Goal: Information Seeking & Learning: Learn about a topic

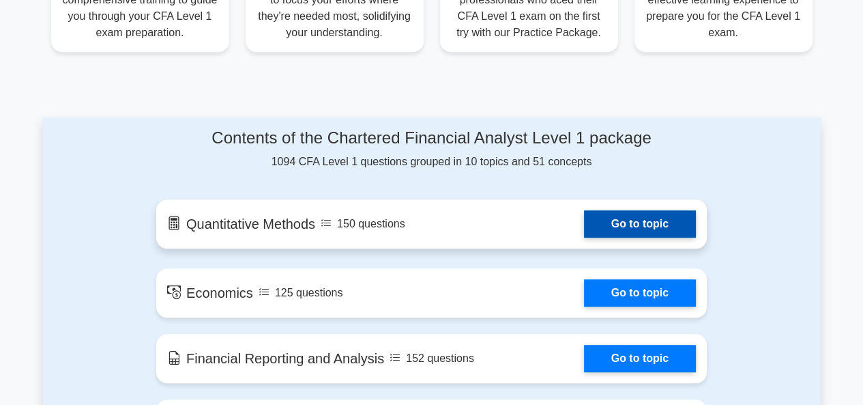
scroll to position [664, 0]
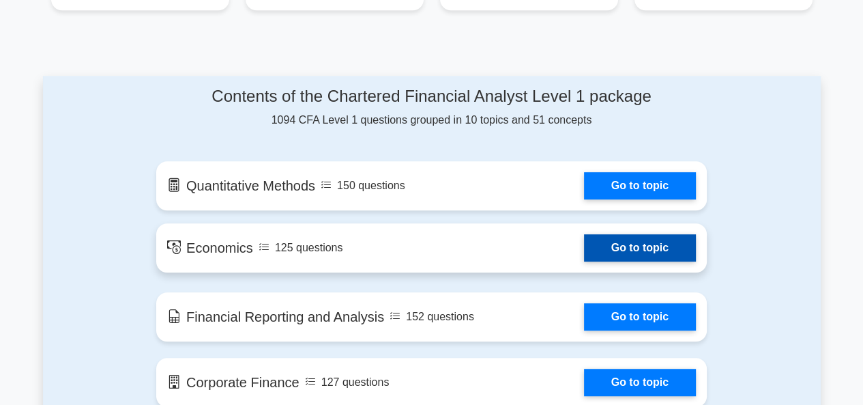
click at [623, 245] on link "Go to topic" at bounding box center [640, 247] width 112 height 27
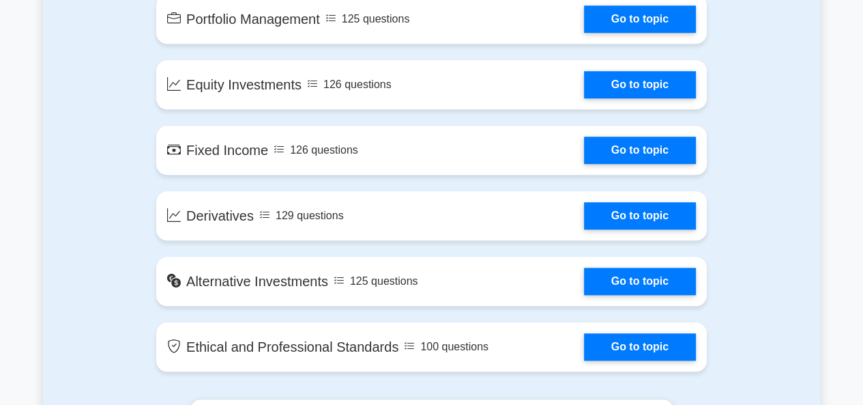
scroll to position [1091, 0]
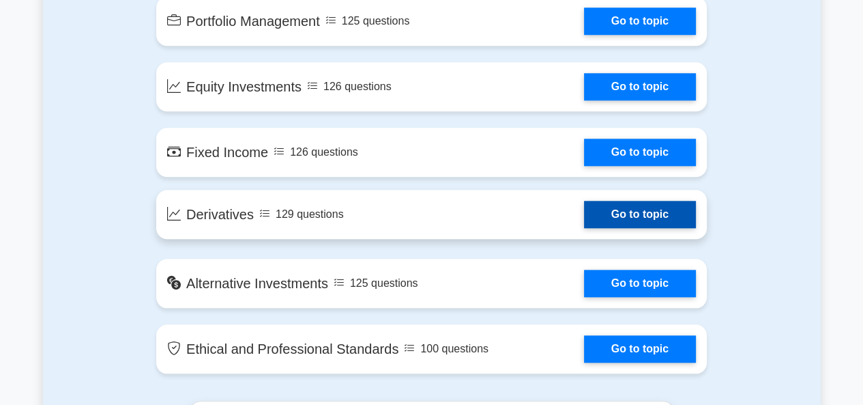
click at [584, 207] on link "Go to topic" at bounding box center [640, 214] width 112 height 27
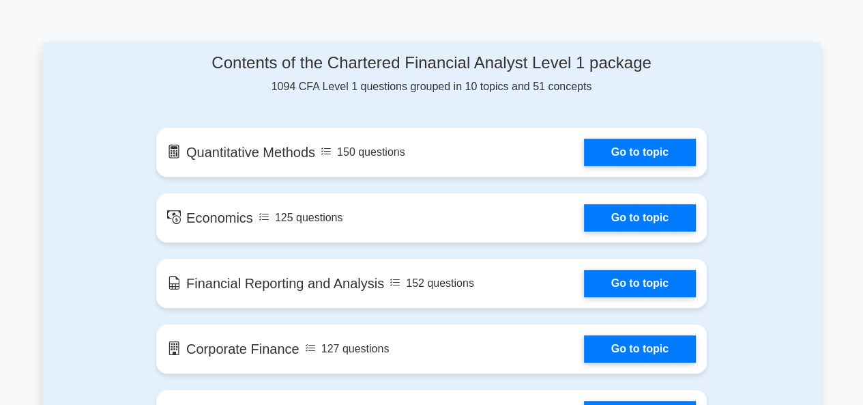
scroll to position [897, 0]
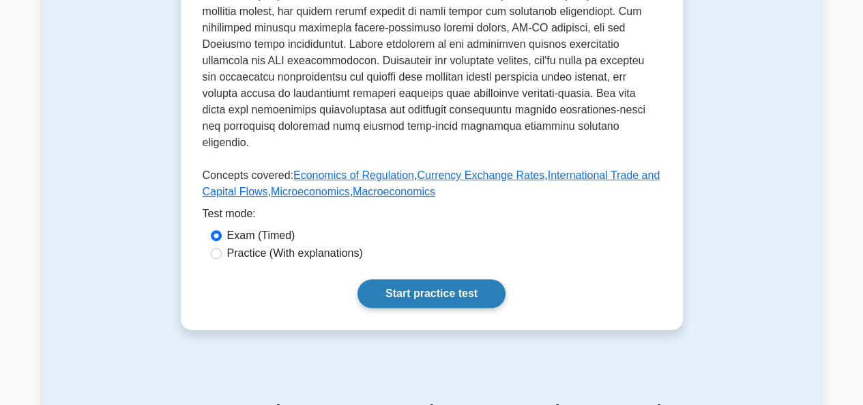
scroll to position [601, 0]
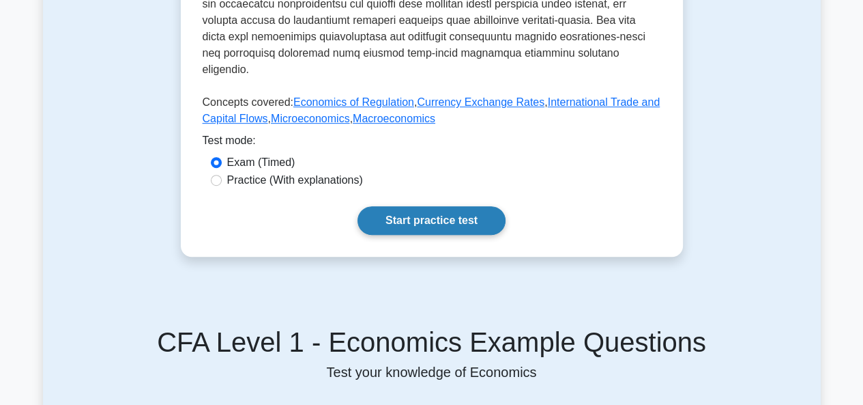
click at [410, 206] on link "Start practice test" at bounding box center [432, 220] width 148 height 29
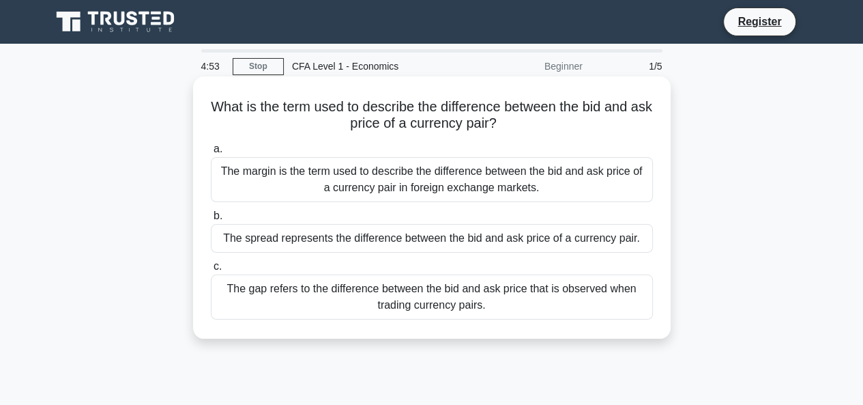
click at [352, 185] on div "The margin is the term used to describe the difference between the bid and ask …" at bounding box center [432, 179] width 442 height 45
click at [211, 154] on input "a. The margin is the term used to describe the difference between the bid and a…" at bounding box center [211, 149] width 0 height 9
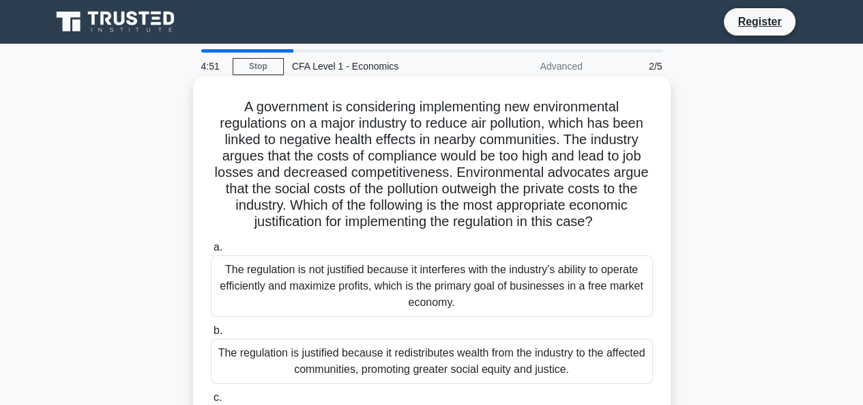
click at [367, 311] on div "The regulation is not justified because it interferes with the industry's abili…" at bounding box center [432, 285] width 442 height 61
click at [211, 252] on input "a. The regulation is not justified because it interferes with the industry's ab…" at bounding box center [211, 247] width 0 height 9
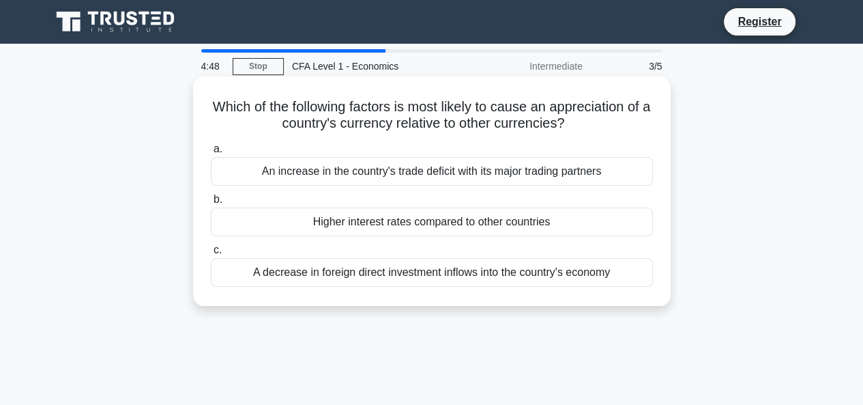
click at [371, 225] on div "Higher interest rates compared to other countries" at bounding box center [432, 222] width 442 height 29
click at [211, 204] on input "b. Higher interest rates compared to other countries" at bounding box center [211, 199] width 0 height 9
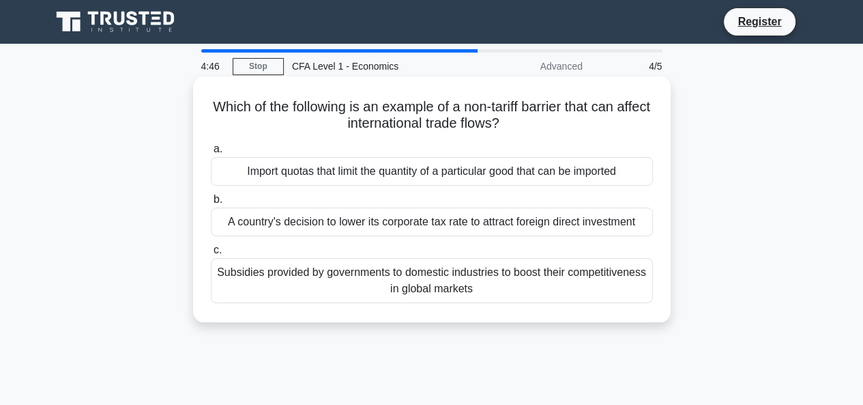
click at [392, 192] on label "b. A country's decision to lower its corporate tax rate to attract foreign dire…" at bounding box center [432, 213] width 442 height 45
click at [211, 195] on input "b. A country's decision to lower its corporate tax rate to attract foreign dire…" at bounding box center [211, 199] width 0 height 9
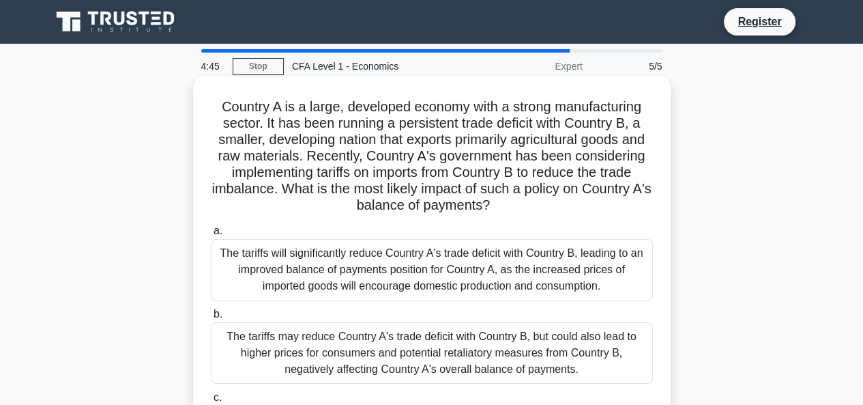
click at [375, 306] on label "b. The tariffs may reduce Country A's trade deficit with Country B, but could a…" at bounding box center [432, 345] width 442 height 78
click at [211, 310] on input "b. The tariffs may reduce Country A's trade deficit with Country B, but could a…" at bounding box center [211, 314] width 0 height 9
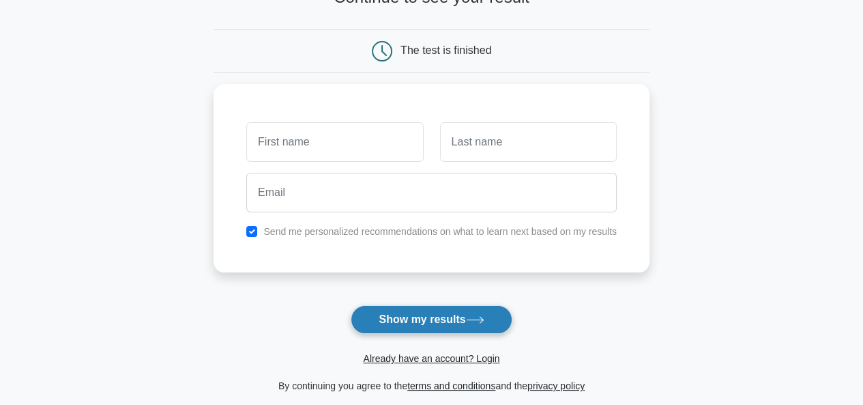
click at [425, 317] on button "Show my results" at bounding box center [431, 319] width 161 height 29
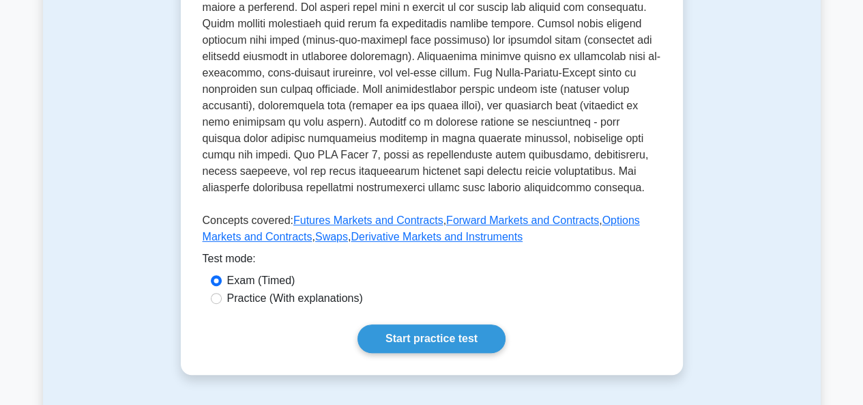
scroll to position [483, 0]
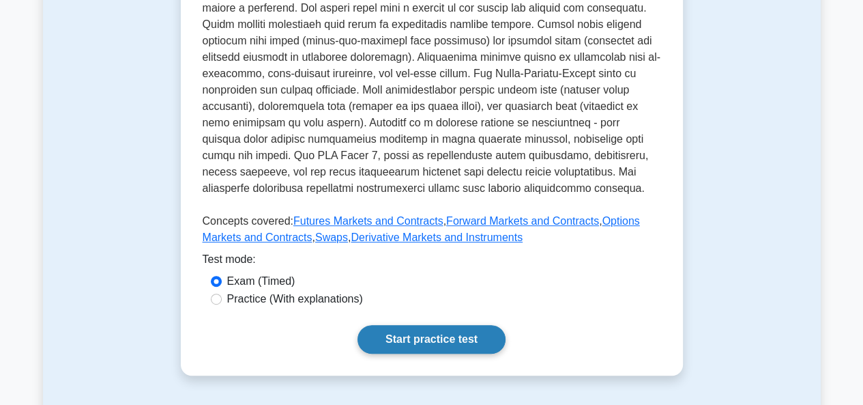
click at [414, 341] on link "Start practice test" at bounding box center [432, 339] width 148 height 29
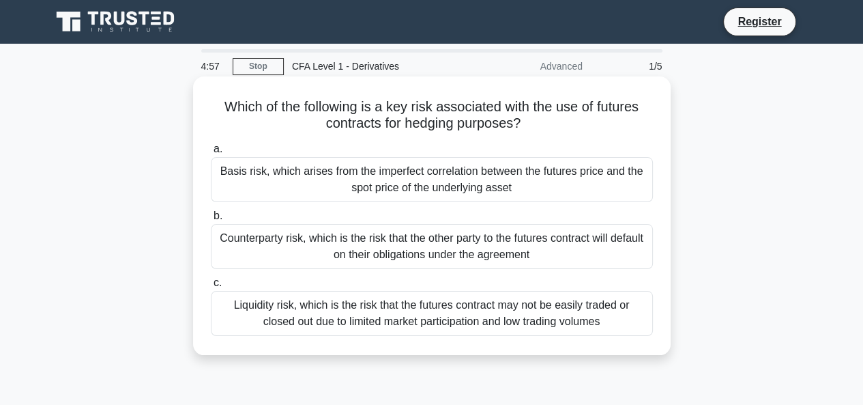
click at [384, 186] on div "Basis risk, which arises from the imperfect correlation between the futures pri…" at bounding box center [432, 179] width 442 height 45
click at [211, 154] on input "a. Basis risk, which arises from the imperfect correlation between the futures …" at bounding box center [211, 149] width 0 height 9
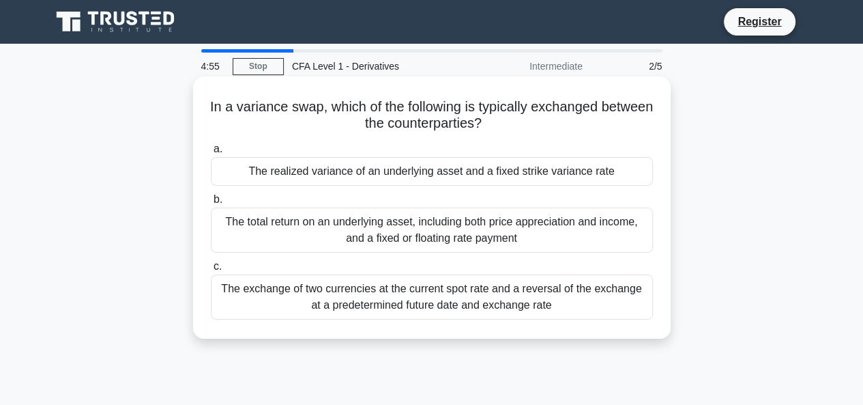
click at [380, 175] on div "The realized variance of an underlying asset and a fixed strike variance rate" at bounding box center [432, 171] width 442 height 29
click at [211, 154] on input "a. The realized variance of an underlying asset and a fixed strike variance rate" at bounding box center [211, 149] width 0 height 9
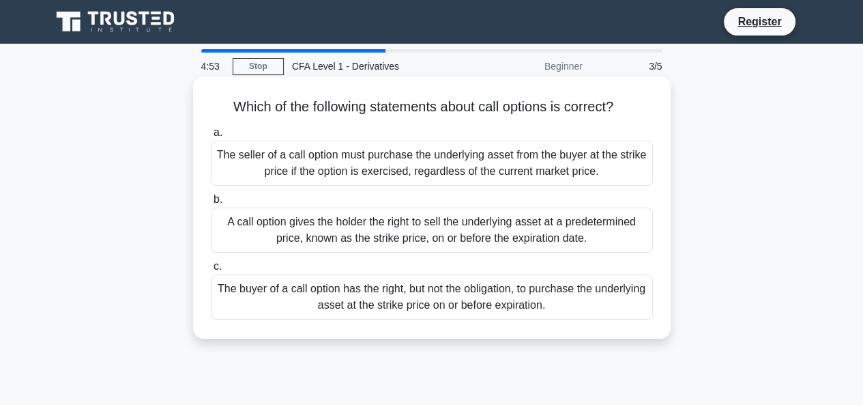
click at [377, 233] on div "A call option gives the holder the right to sell the underlying asset at a pred…" at bounding box center [432, 230] width 442 height 45
click at [211, 204] on input "b. A call option gives the holder the right to sell the underlying asset at a p…" at bounding box center [211, 199] width 0 height 9
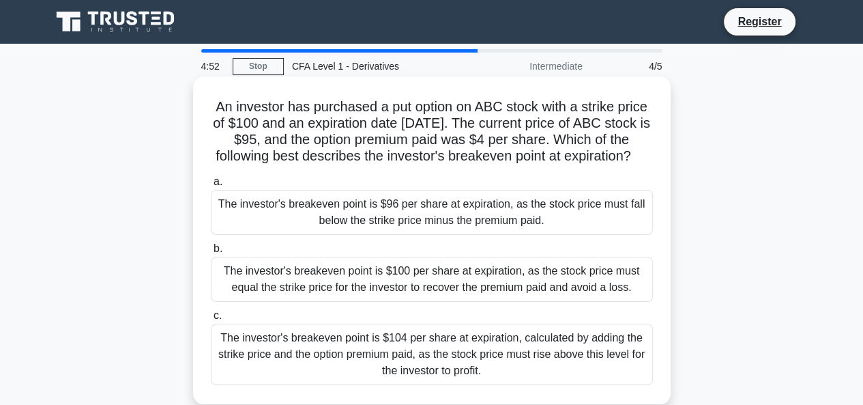
click at [359, 252] on div "a. The investor's breakeven point is $96 per share at expiration, as the stock …" at bounding box center [432, 279] width 459 height 217
click at [383, 235] on div "The investor's breakeven point is $96 per share at expiration, as the stock pri…" at bounding box center [432, 212] width 442 height 45
click at [211, 186] on input "a. The investor's breakeven point is $96 per share at expiration, as the stock …" at bounding box center [211, 181] width 0 height 9
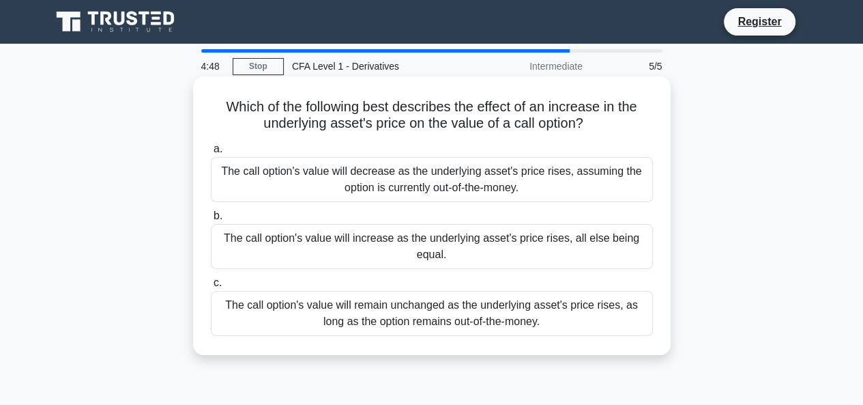
click at [400, 245] on div "The call option's value will increase as the underlying asset's price rises, al…" at bounding box center [432, 246] width 442 height 45
click at [211, 220] on input "b. The call option's value will increase as the underlying asset's price rises,…" at bounding box center [211, 216] width 0 height 9
